Goal: Book appointment/travel/reservation

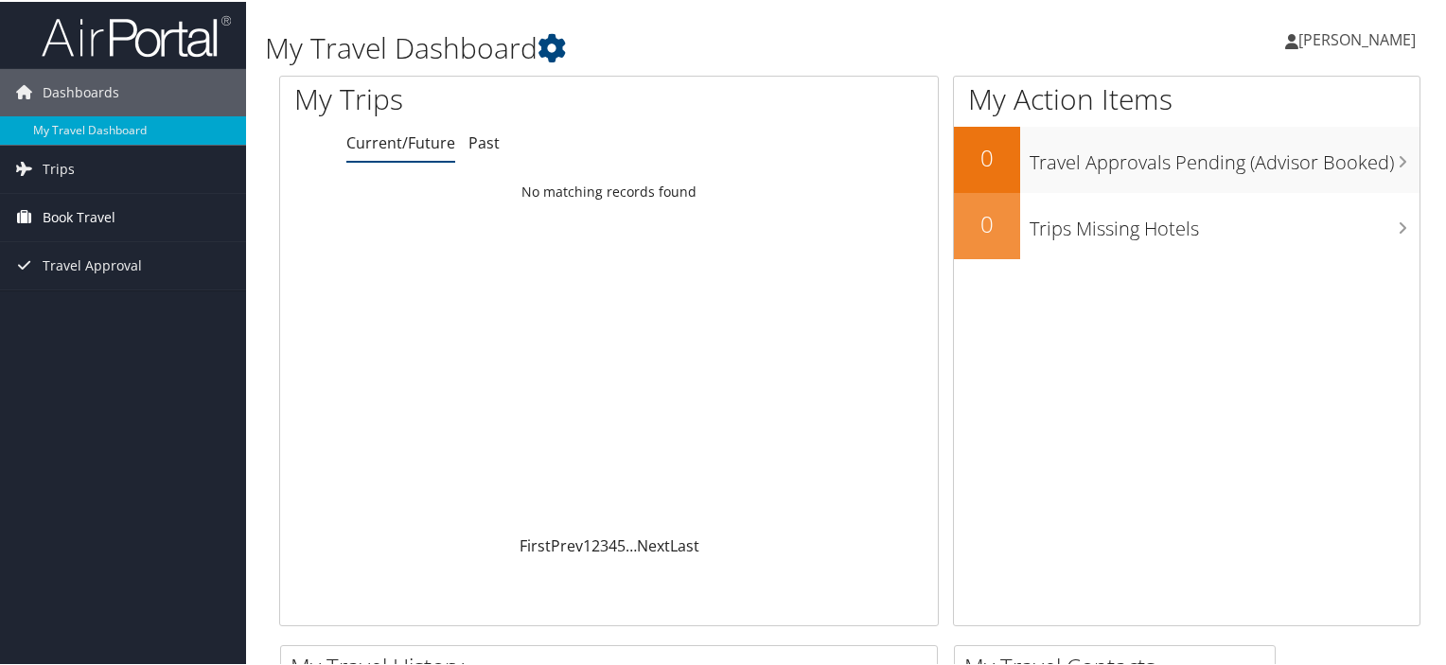
click at [122, 216] on link "Book Travel" at bounding box center [123, 215] width 246 height 47
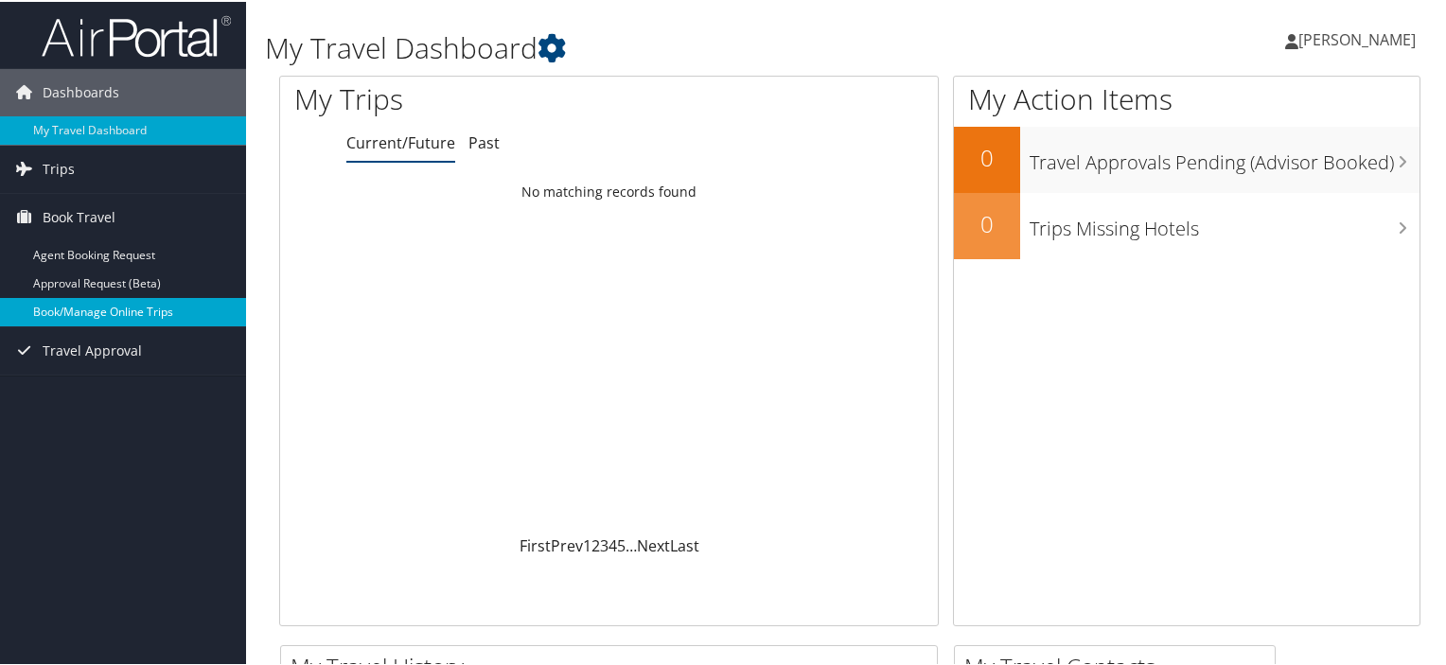
click at [102, 315] on link "Book/Manage Online Trips" at bounding box center [123, 310] width 246 height 28
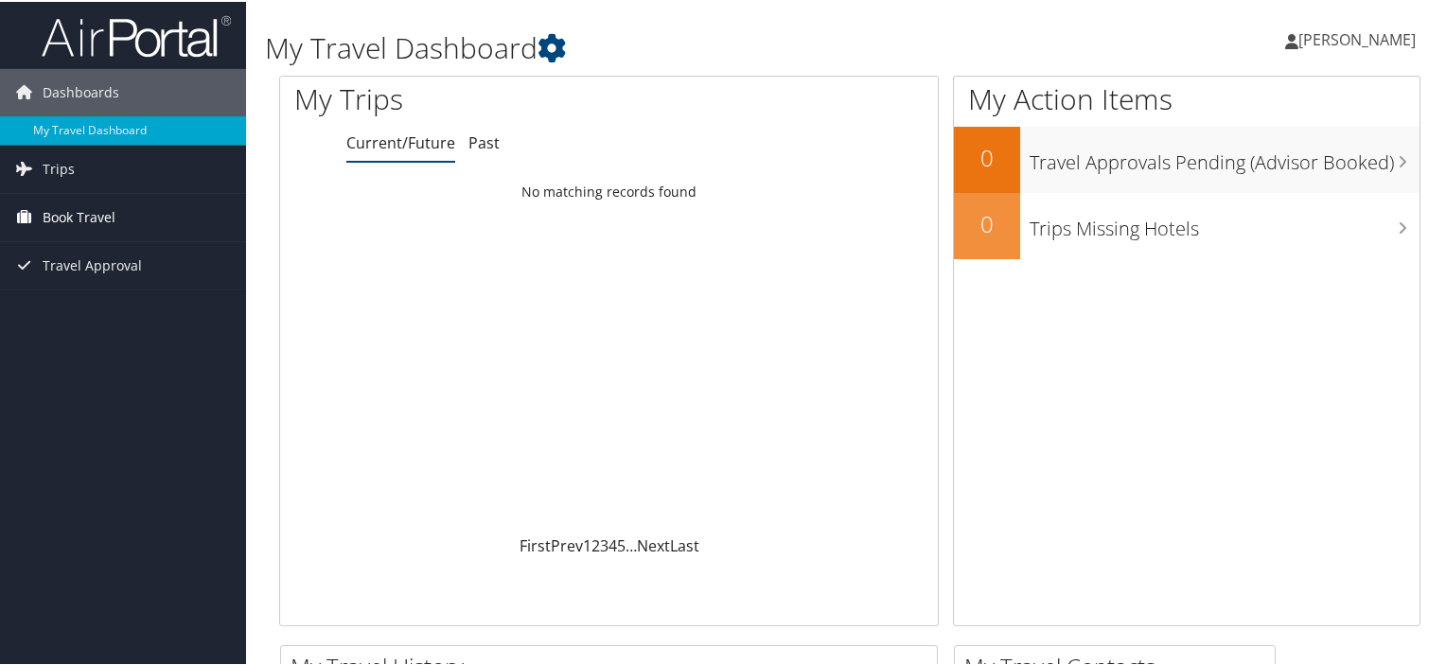
click at [124, 219] on link "Book Travel" at bounding box center [123, 215] width 246 height 47
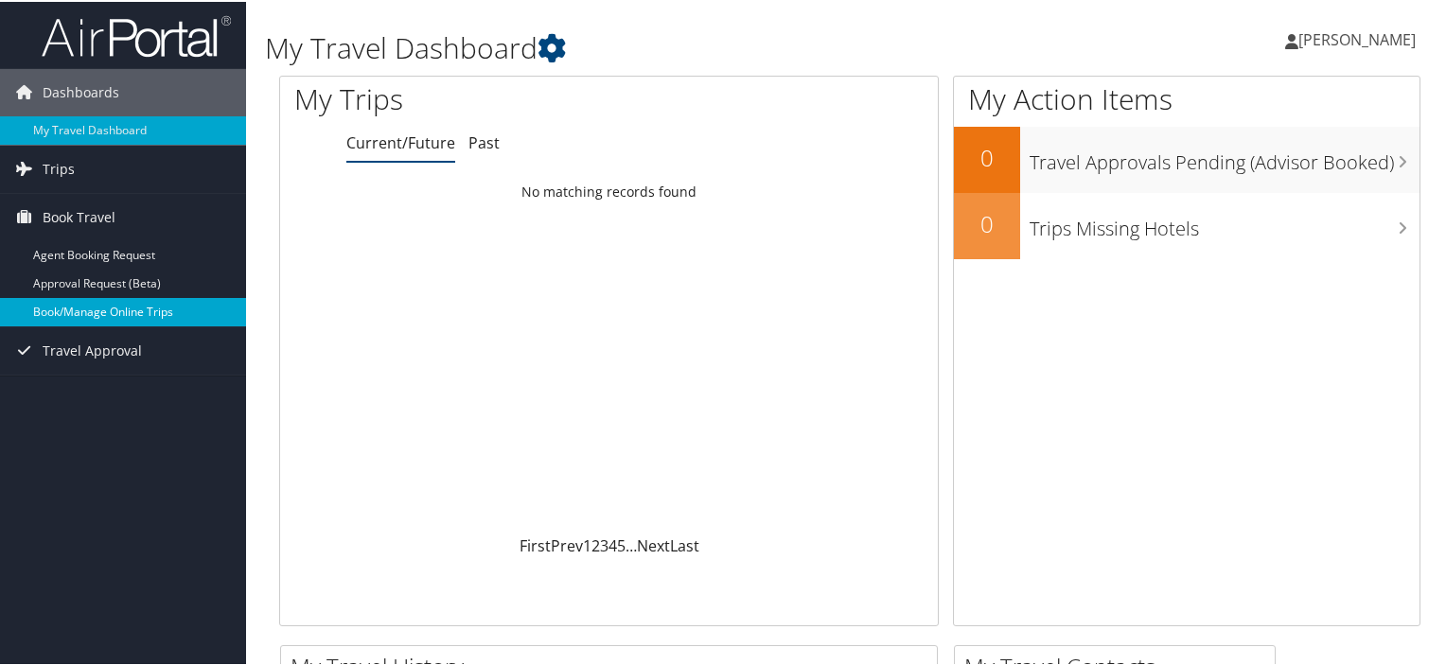
click at [123, 305] on link "Book/Manage Online Trips" at bounding box center [123, 310] width 246 height 28
